Goal: Entertainment & Leisure: Consume media (video, audio)

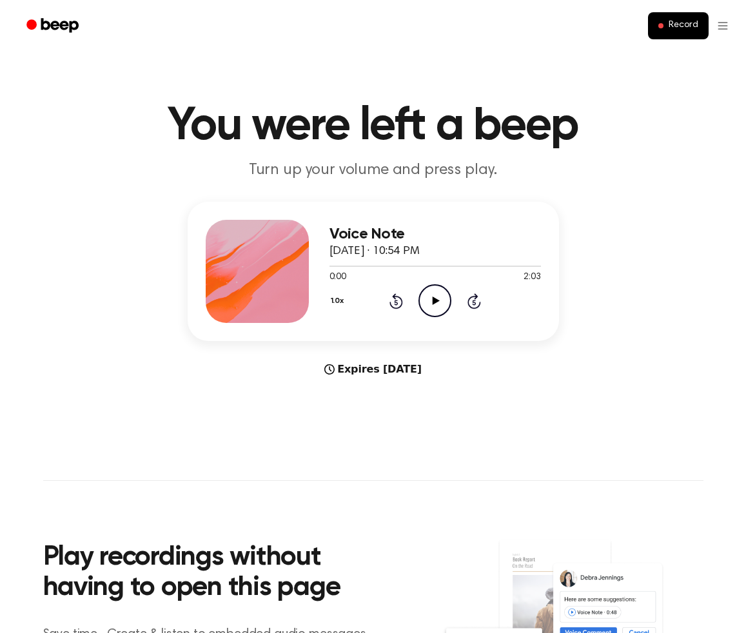
click at [435, 301] on icon at bounding box center [436, 301] width 7 height 8
click at [395, 301] on icon at bounding box center [396, 302] width 3 height 5
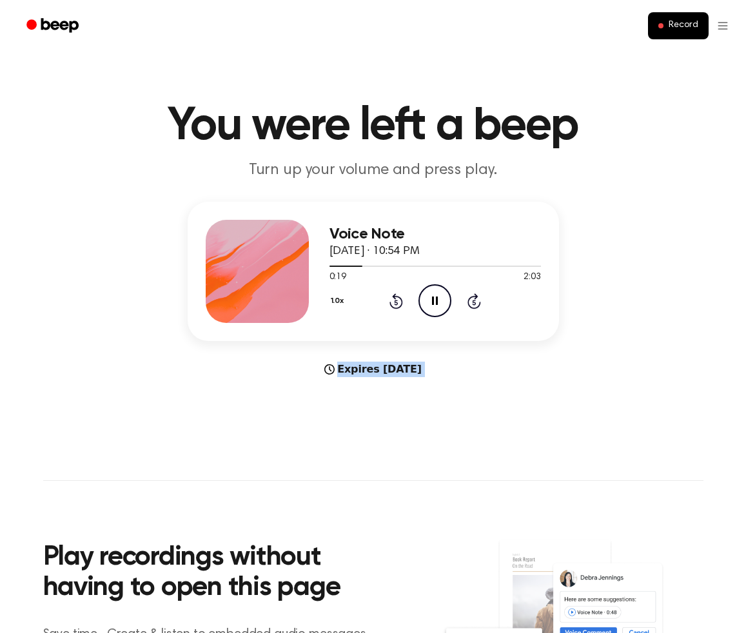
click at [395, 301] on icon at bounding box center [396, 302] width 3 height 5
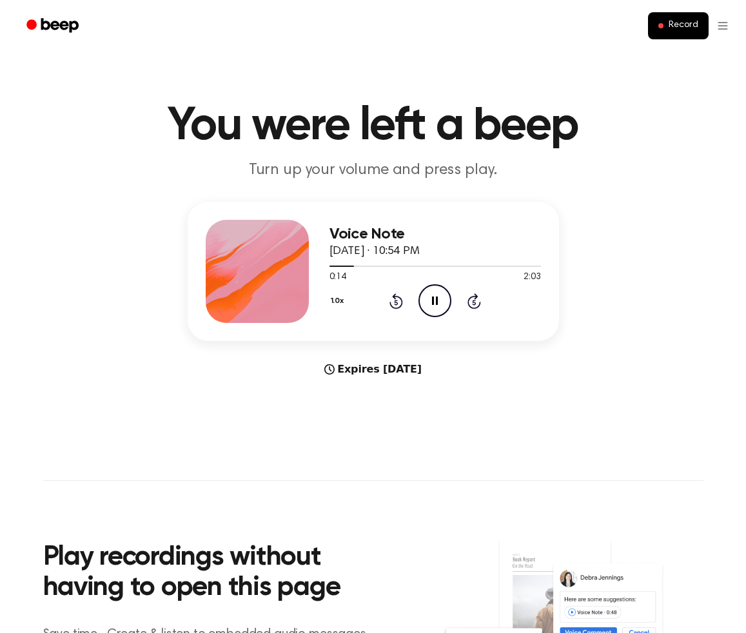
click at [431, 299] on icon "Pause Audio" at bounding box center [435, 300] width 33 height 33
click at [437, 303] on icon "Play Audio" at bounding box center [435, 300] width 33 height 33
click at [435, 300] on icon "Pause Audio" at bounding box center [435, 300] width 33 height 33
click at [434, 305] on icon "Play Audio" at bounding box center [435, 300] width 33 height 33
click at [395, 302] on icon at bounding box center [396, 302] width 3 height 5
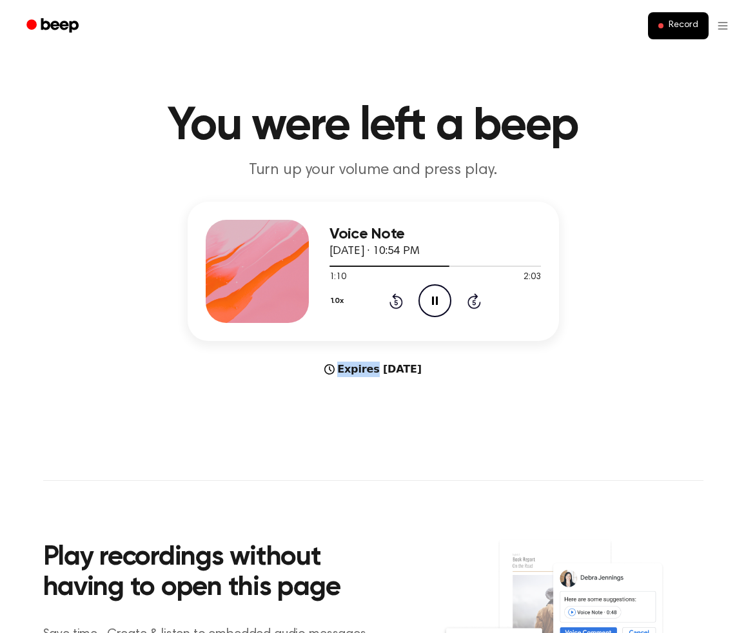
click at [395, 302] on icon at bounding box center [396, 302] width 3 height 5
click at [394, 302] on icon "Rewind 5 seconds" at bounding box center [396, 301] width 14 height 17
click at [397, 303] on icon "Rewind 5 seconds" at bounding box center [396, 301] width 14 height 17
click at [396, 303] on icon "Rewind 5 seconds" at bounding box center [396, 301] width 14 height 17
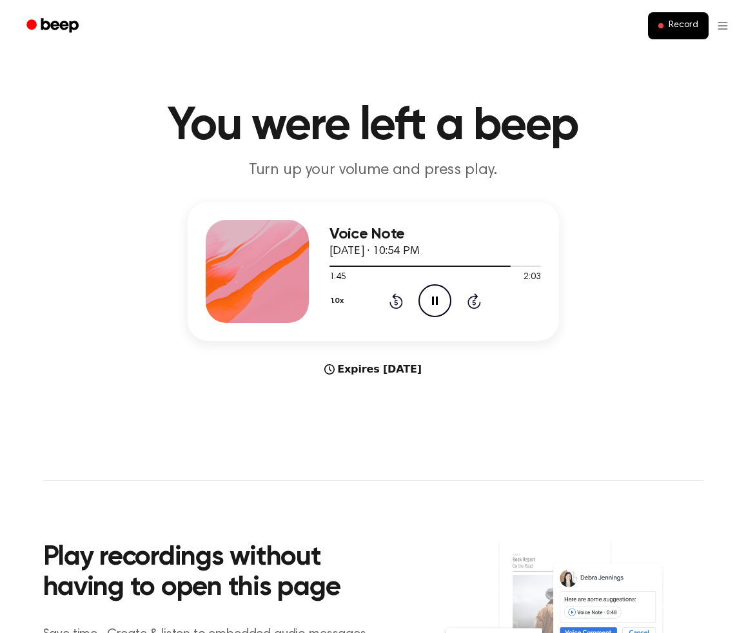
click at [431, 303] on icon "Pause Audio" at bounding box center [435, 300] width 33 height 33
click at [433, 304] on icon at bounding box center [436, 301] width 7 height 8
click at [446, 307] on icon "Play Audio" at bounding box center [435, 300] width 33 height 33
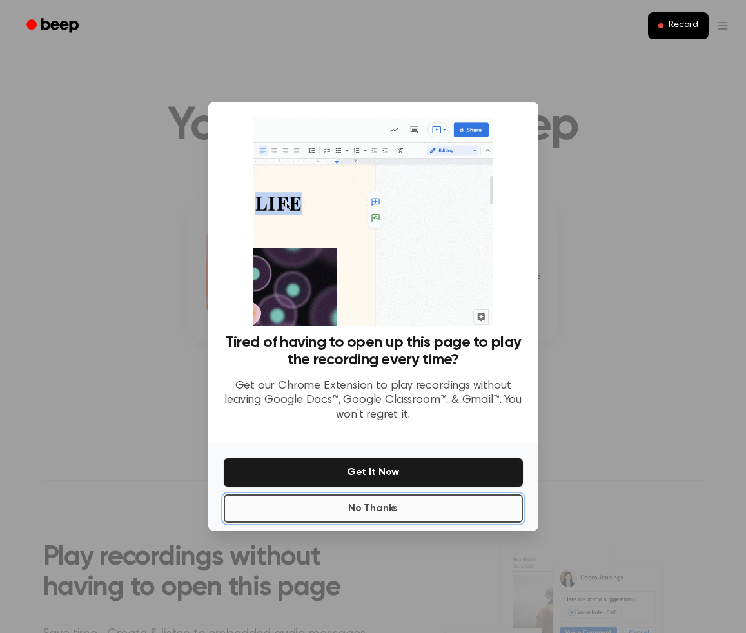
click at [404, 513] on button "No Thanks" at bounding box center [373, 509] width 299 height 28
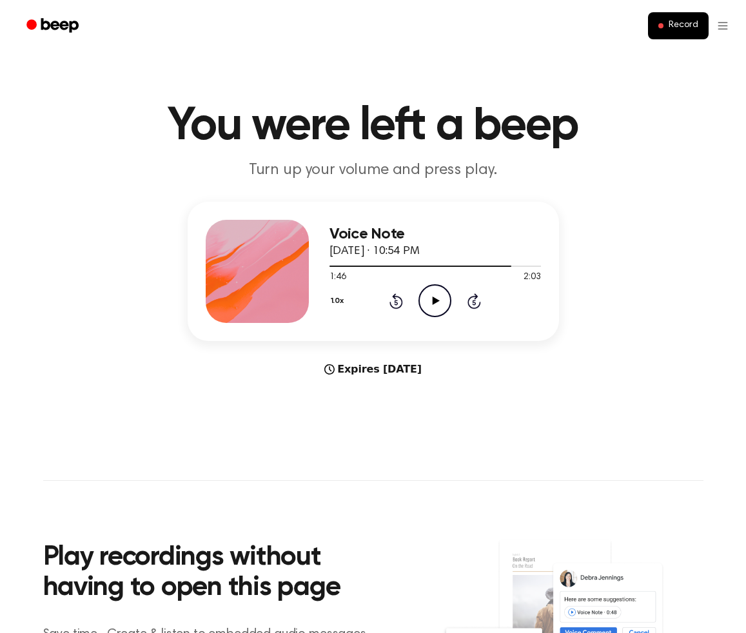
click at [435, 308] on icon "Play Audio" at bounding box center [435, 300] width 33 height 33
